Goal: Unclear

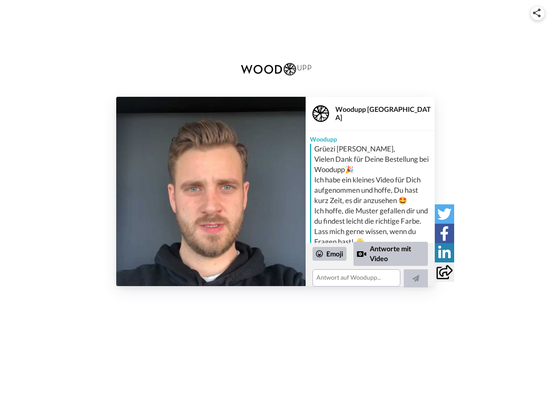
click at [538, 13] on img at bounding box center [537, 13] width 8 height 9
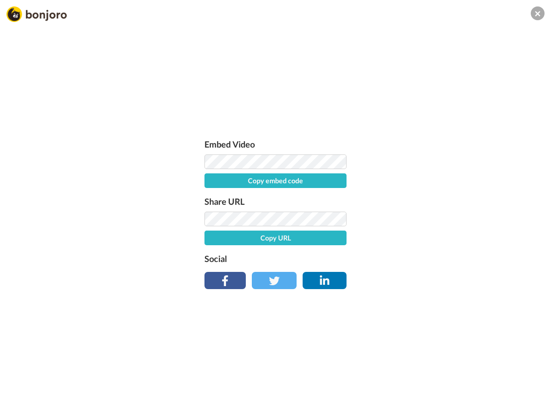
click at [211, 192] on div "Embed Video Copy embed code Share URL Copy URL Social" at bounding box center [275, 211] width 151 height 149
click at [330, 254] on label "Social" at bounding box center [275, 259] width 142 height 14
click at [391, 254] on div "Embed Video Copy embed code Share URL Copy URL Social" at bounding box center [275, 252] width 551 height 413
click at [416, 279] on div "Embed Video Copy embed code Share URL Copy URL Social" at bounding box center [275, 252] width 551 height 413
click at [444, 214] on div "Embed Video Copy embed code Share URL Copy URL Social" at bounding box center [275, 252] width 551 height 413
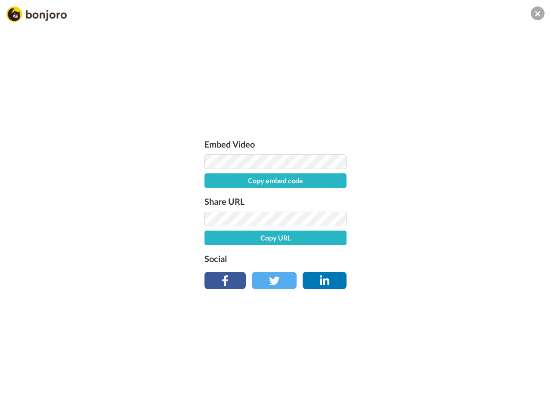
click at [444, 233] on div "Embed Video Copy embed code Share URL Copy URL Social" at bounding box center [275, 252] width 551 height 413
click at [444, 253] on div "Embed Video Copy embed code Share URL Copy URL Social" at bounding box center [275, 252] width 551 height 413
click at [444, 272] on div "Embed Video Copy embed code Share URL Copy URL Social" at bounding box center [275, 252] width 551 height 413
